Goal: Download file/media

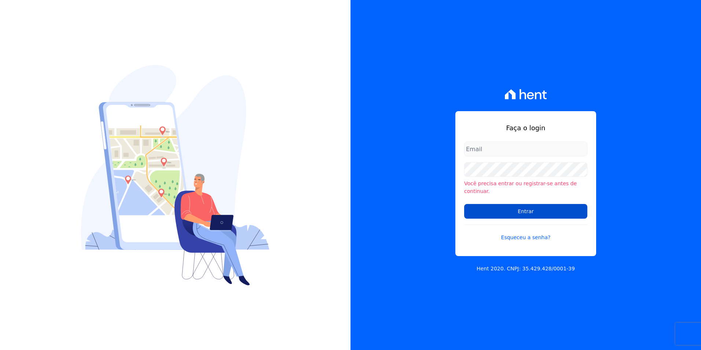
type input "michele.araujo@dc4.com.br"
click at [573, 204] on input "Entrar" at bounding box center [525, 211] width 123 height 15
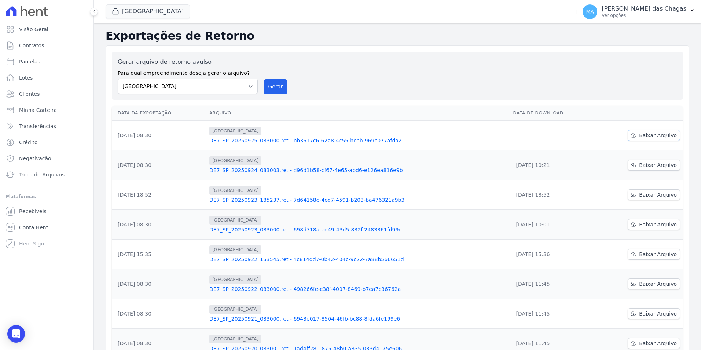
click at [641, 133] on span "Baixar Arquivo" at bounding box center [658, 135] width 38 height 7
